Goal: Task Accomplishment & Management: Manage account settings

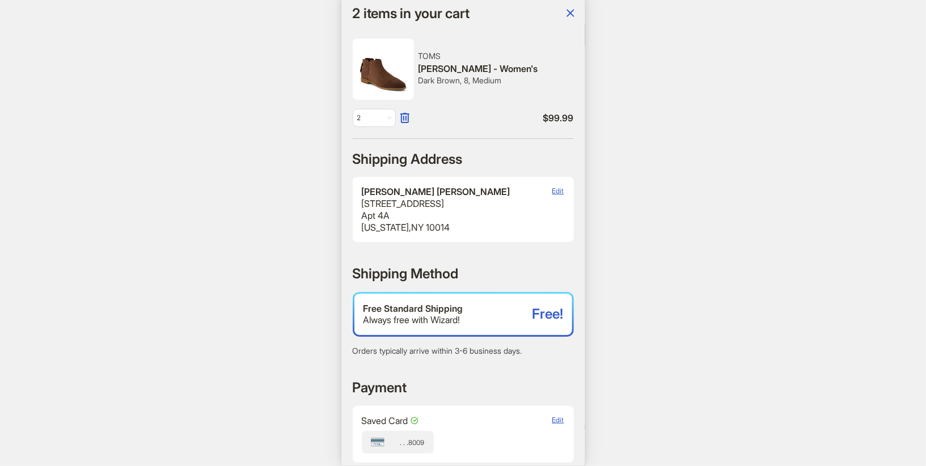
scroll to position [0, 1066]
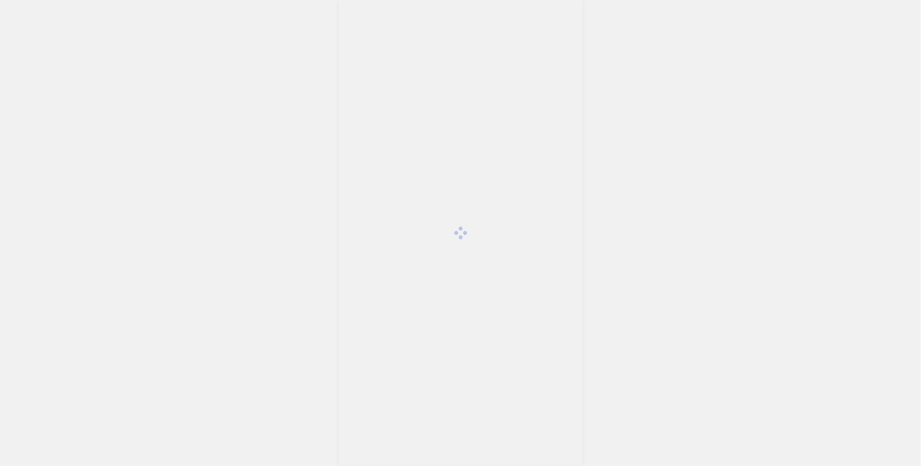
scroll to position [2416, 0]
